Goal: Transaction & Acquisition: Purchase product/service

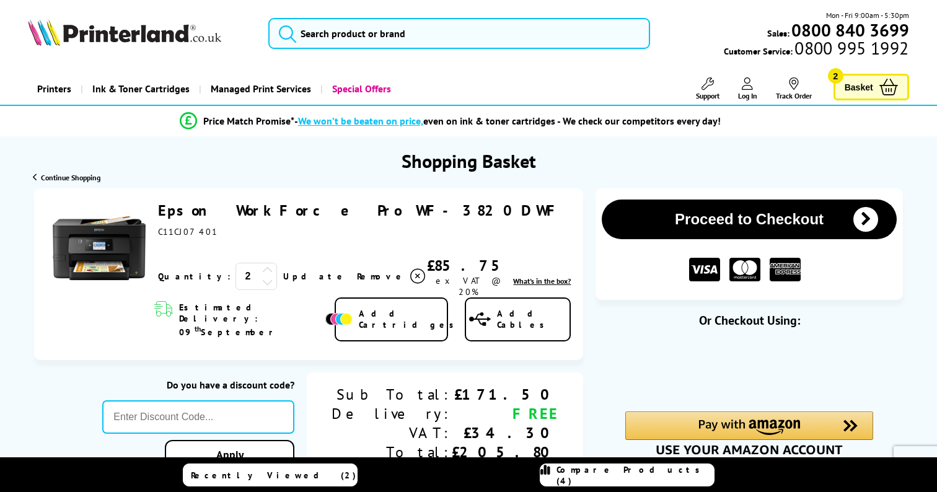
click at [523, 313] on span "Add Cables" at bounding box center [533, 319] width 73 height 22
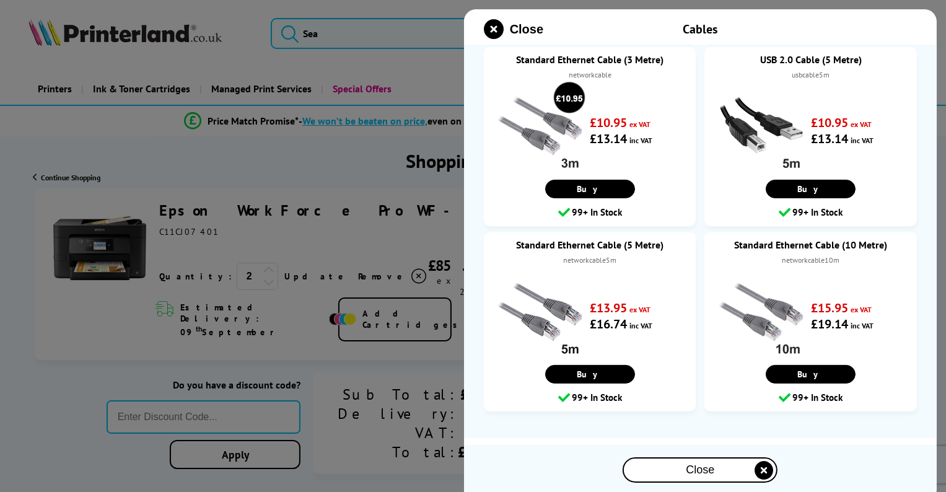
scroll to position [258, 0]
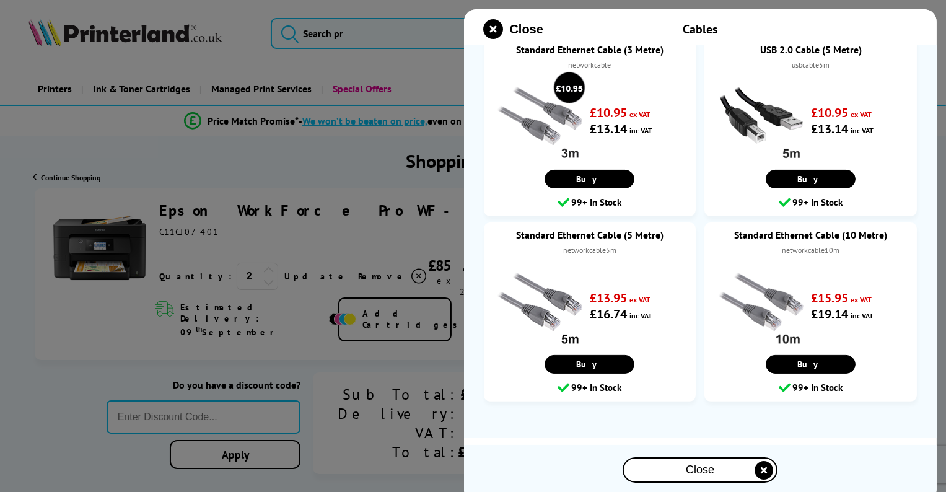
click at [581, 235] on link "Standard Ethernet Cable (5 Metre)" at bounding box center [590, 235] width 188 height 12
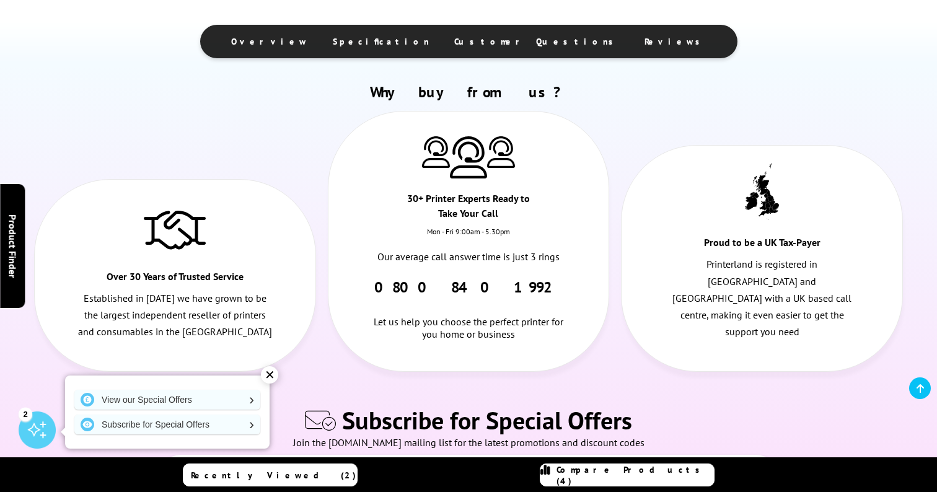
scroll to position [1054, 0]
